Goal: Information Seeking & Learning: Learn about a topic

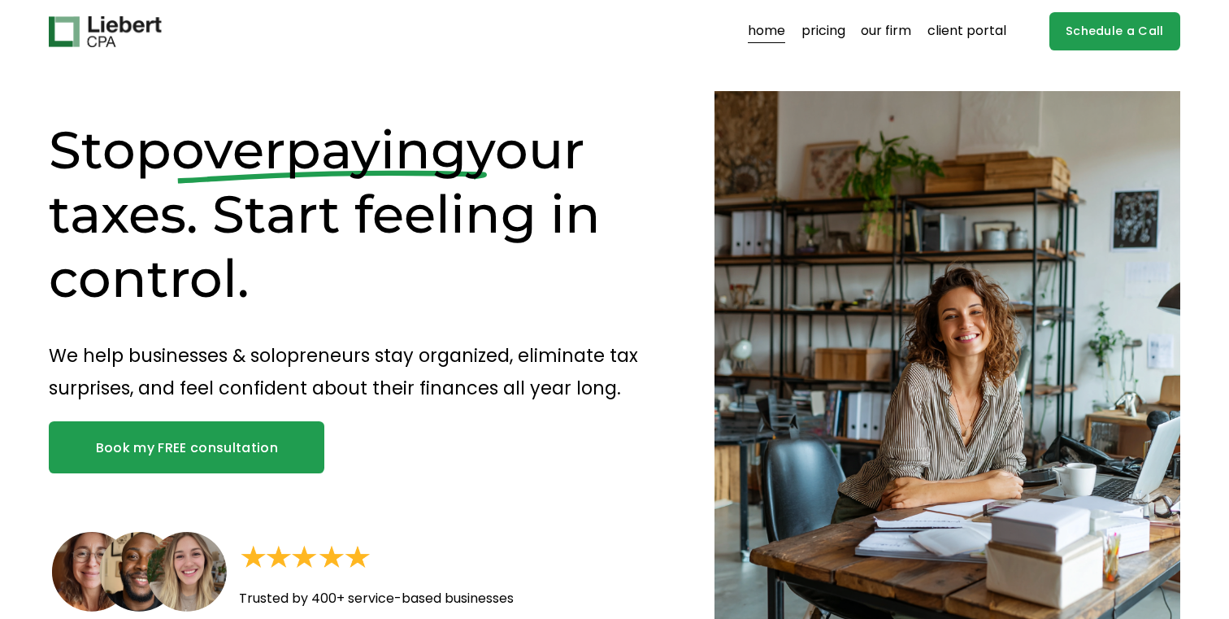
click at [259, 376] on p "We help businesses & solopreneurs stay organized, eliminate tax surprises, and …" at bounding box center [353, 372] width 608 height 66
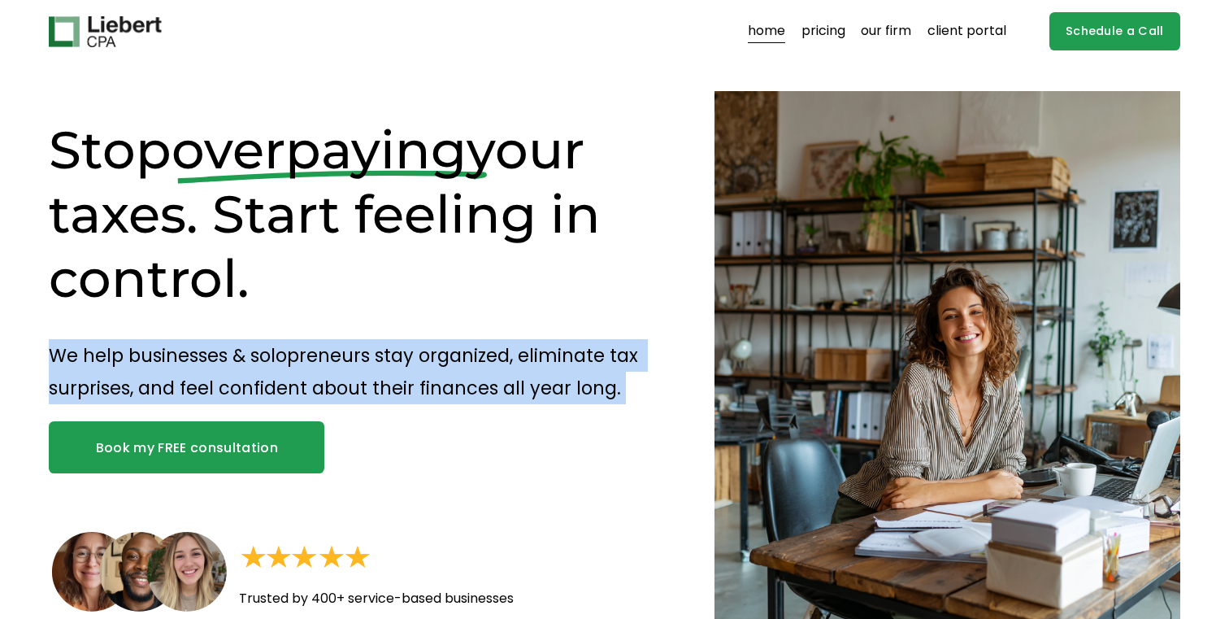
click at [259, 376] on p "We help businesses & solopreneurs stay organized, eliminate tax surprises, and …" at bounding box center [353, 372] width 608 height 66
copy div "We help businesses & solopreneurs stay organized, eliminate tax surprises, and …"
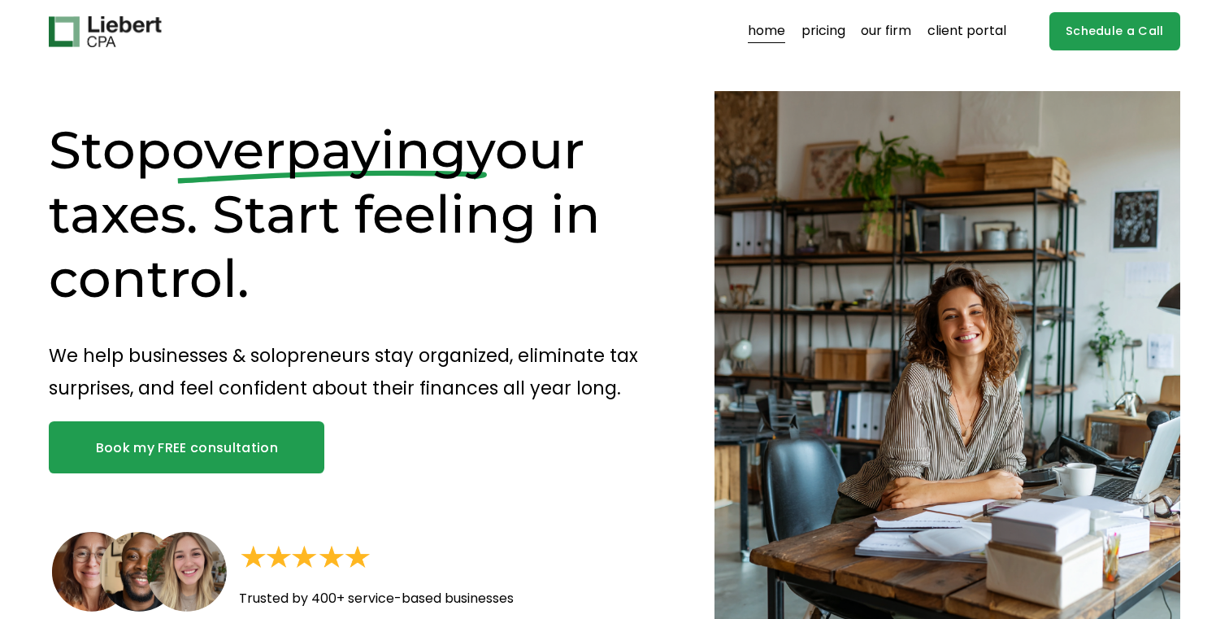
click at [351, 179] on span "overpaying" at bounding box center [319, 149] width 295 height 63
click at [829, 37] on link "pricing" at bounding box center [824, 32] width 44 height 26
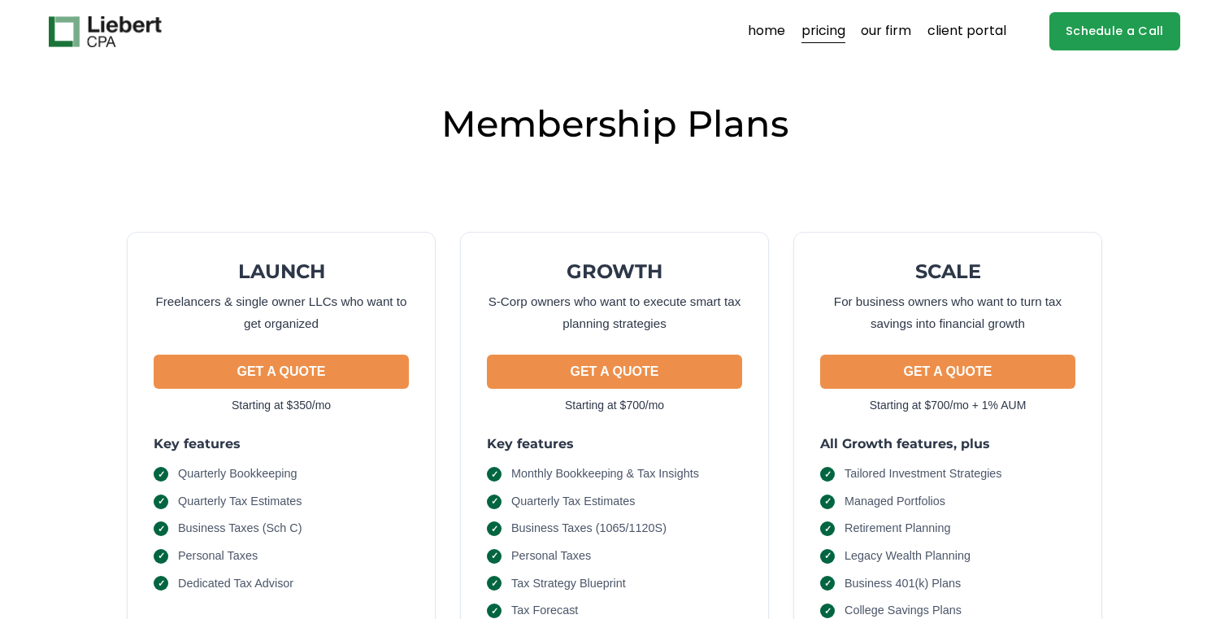
click at [124, 30] on img at bounding box center [105, 31] width 112 height 31
